Goal: Find specific page/section: Find specific page/section

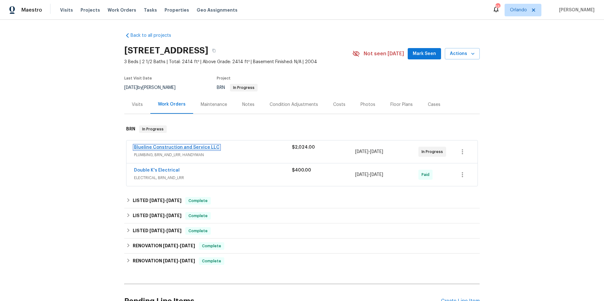
click at [205, 148] on link "Blueline Construction and Service LLC" at bounding box center [177, 147] width 86 height 4
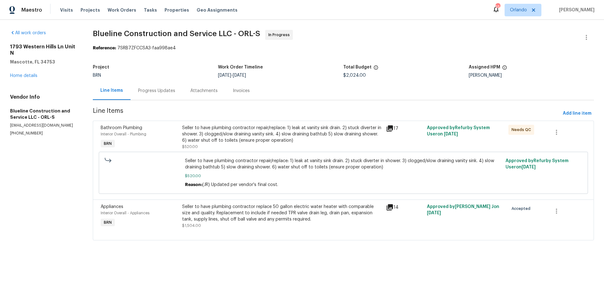
click at [388, 209] on icon at bounding box center [390, 208] width 8 height 8
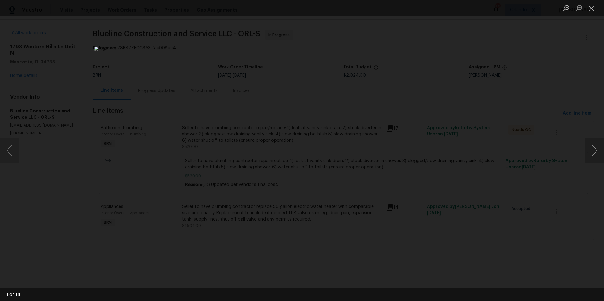
click at [592, 148] on button "Next image" at bounding box center [594, 150] width 19 height 25
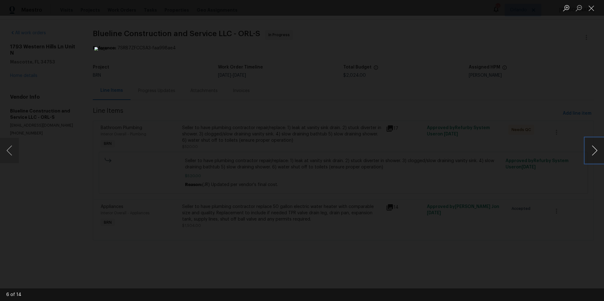
click at [592, 148] on button "Next image" at bounding box center [594, 150] width 19 height 25
click at [594, 9] on button "Close lightbox" at bounding box center [591, 8] width 13 height 11
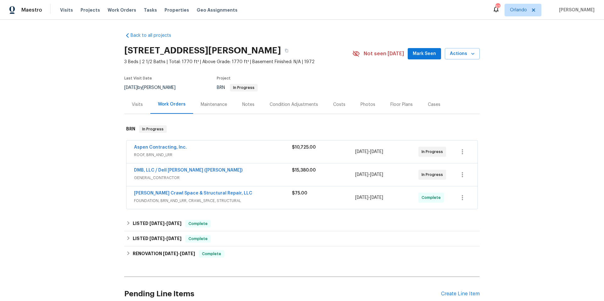
click at [240, 171] on div "DMB, LLC / Dell Bryson (Heise)" at bounding box center [213, 171] width 158 height 8
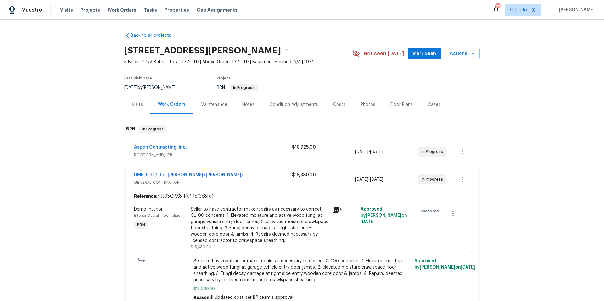
click at [238, 154] on span "ROOF, BRN_AND_LRR" at bounding box center [213, 155] width 158 height 6
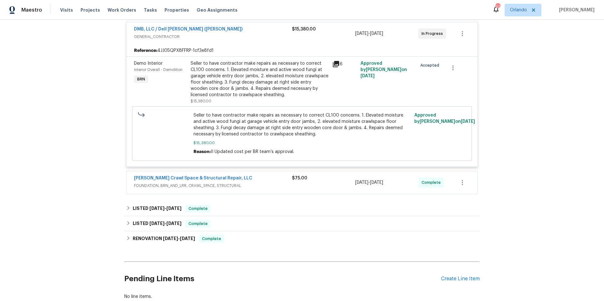
scroll to position [223, 0]
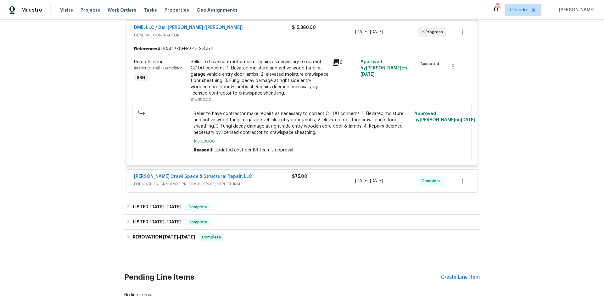
click at [268, 176] on div "Falcone Crawl Space & Structural Repair, LLC" at bounding box center [213, 178] width 158 height 8
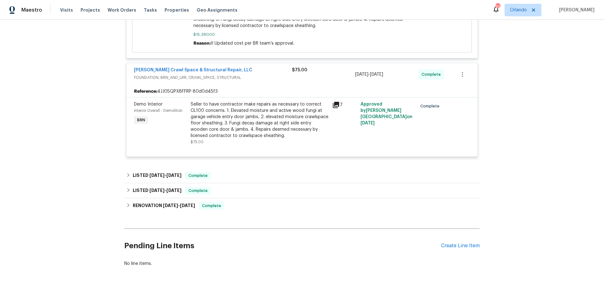
scroll to position [331, 0]
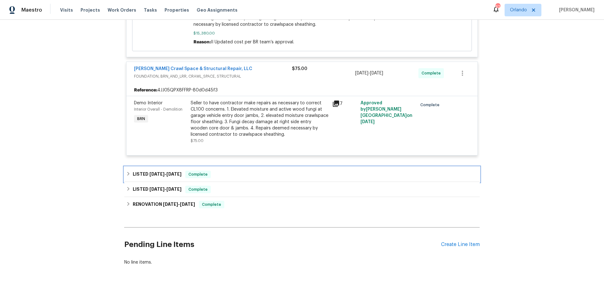
click at [261, 176] on div "LISTED 6/6/25 - 7/14/25 Complete" at bounding box center [302, 175] width 352 height 8
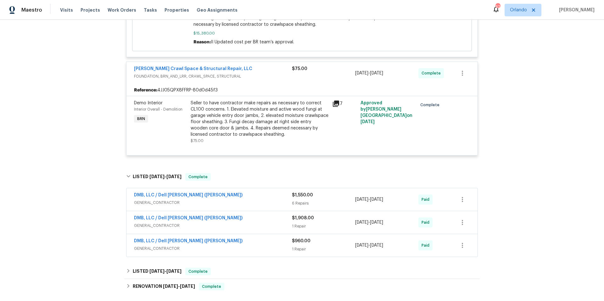
click at [262, 198] on div "DMB, LLC / Dell Bryson (Heise)" at bounding box center [213, 196] width 158 height 8
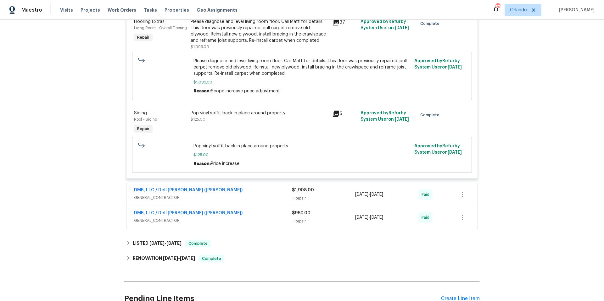
scroll to position [726, 0]
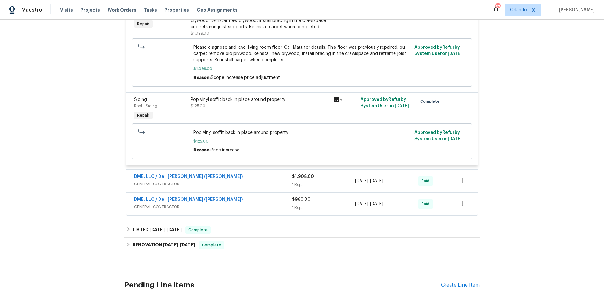
click at [258, 190] on div "DMB, LLC / Dell Bryson (Heise) GENERAL_CONTRACTOR $1,908.00 1 Repair 6/13/2025 …" at bounding box center [301, 181] width 351 height 23
click at [262, 186] on span "GENERAL_CONTRACTOR" at bounding box center [213, 184] width 158 height 6
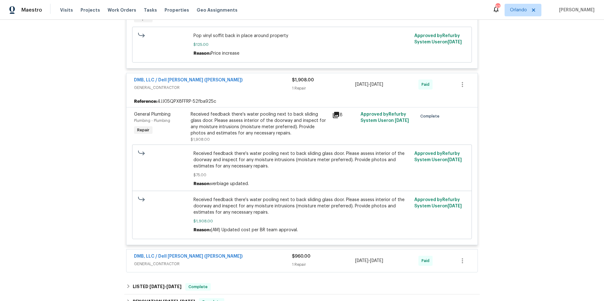
scroll to position [909, 0]
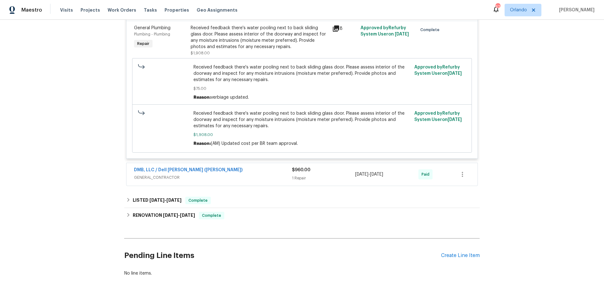
click at [241, 179] on span "GENERAL_CONTRACTOR" at bounding box center [213, 178] width 158 height 6
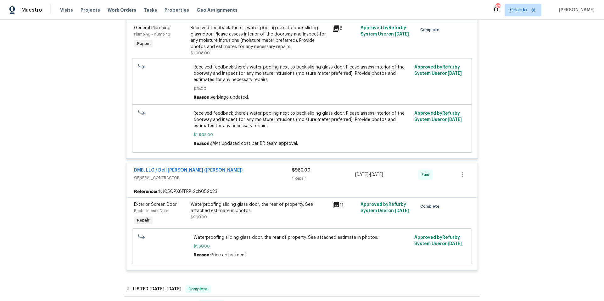
scroll to position [1022, 0]
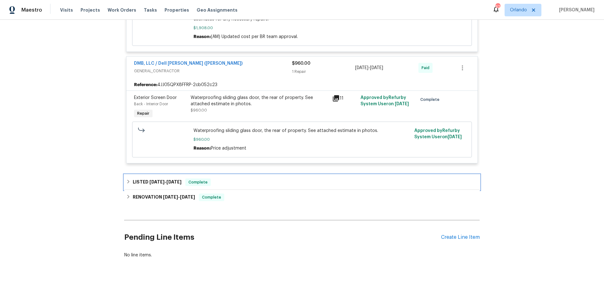
click at [240, 181] on div "LISTED 3/14/25 - 3/26/25 Complete" at bounding box center [302, 183] width 352 height 8
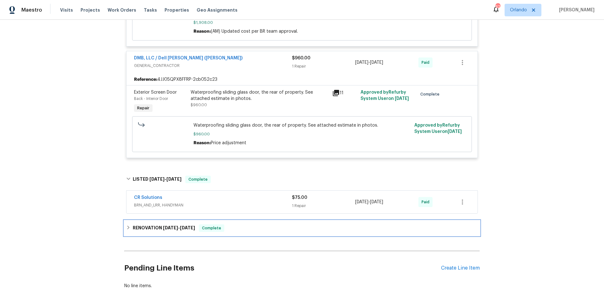
click at [247, 232] on div "RENOVATION 11/26/24 - 1/8/25 Complete" at bounding box center [302, 229] width 352 height 8
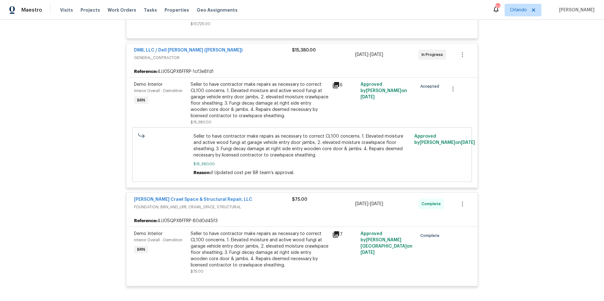
scroll to position [0, 0]
